Goal: Task Accomplishment & Management: Use online tool/utility

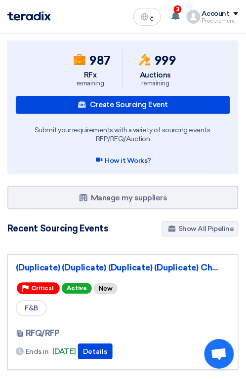
click at [67, 173] on div "987 RFx remaining 999 Auctions remaining Create Sourcing Event How it Works?" at bounding box center [122, 107] width 231 height 134
click at [34, 160] on div "Create Sourcing Event Submit your requirements with a variety of sourcing event…" at bounding box center [123, 131] width 214 height 70
click at [50, 168] on div "987 RFx remaining 999 Auctions remaining Create Sourcing Event How it Works?" at bounding box center [122, 107] width 231 height 134
click at [41, 155] on div "Create Sourcing Event Submit your requirements with a variety of sourcing event…" at bounding box center [123, 131] width 214 height 70
